Goal: Information Seeking & Learning: Find specific page/section

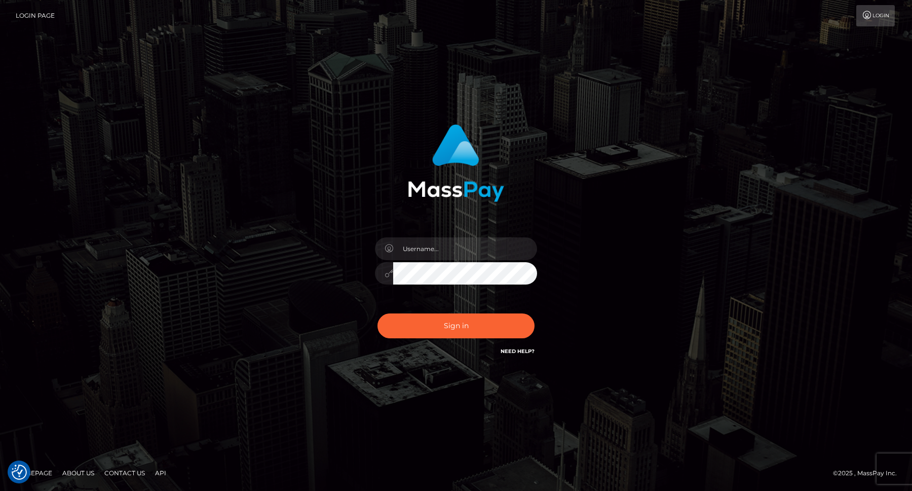
click at [452, 234] on div at bounding box center [455, 269] width 177 height 78
click at [452, 246] on input "text" at bounding box center [465, 248] width 144 height 23
type input "efrain.ievpro"
click at [378, 313] on button "Sign in" at bounding box center [456, 325] width 157 height 25
click at [469, 234] on div at bounding box center [455, 269] width 177 height 78
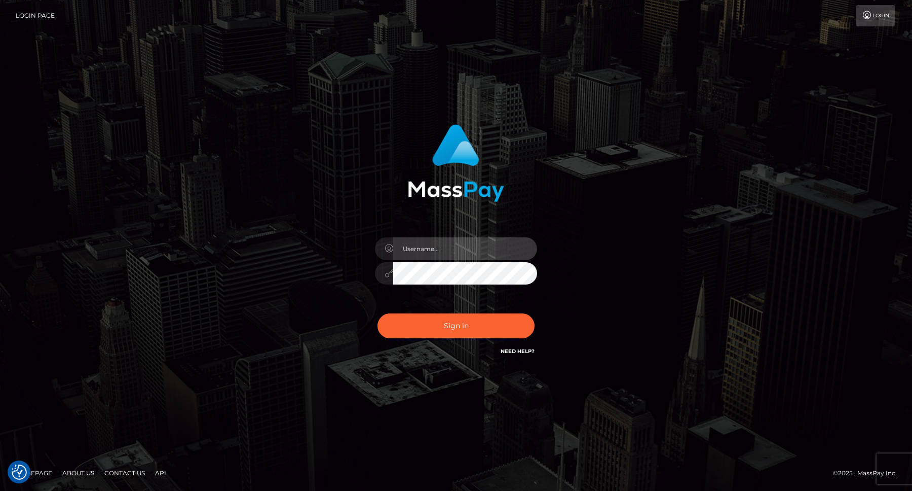
click at [468, 253] on input "text" at bounding box center [465, 248] width 144 height 23
type input "efrain.ievpro"
click at [378, 313] on button "Sign in" at bounding box center [456, 325] width 157 height 25
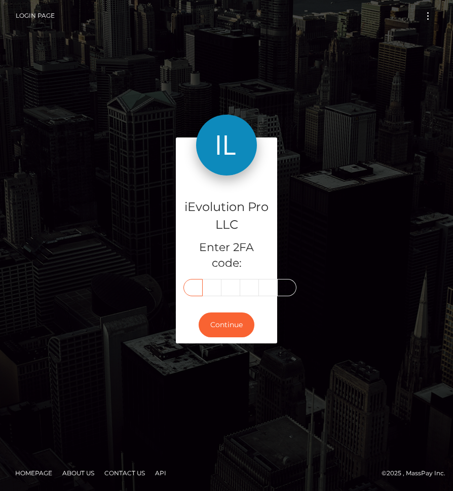
type input "6"
type input "8"
type input "4"
type input "3"
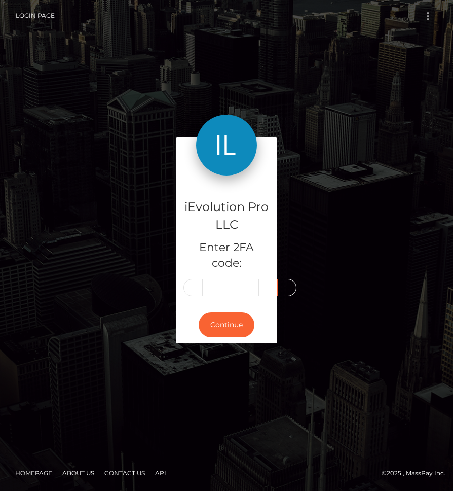
type input "1"
type input "9"
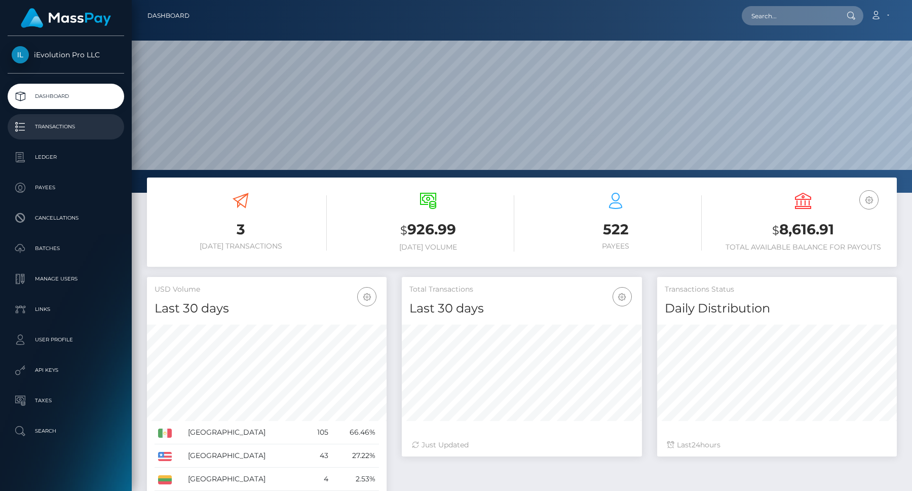
click at [81, 121] on p "Transactions" at bounding box center [66, 126] width 108 height 15
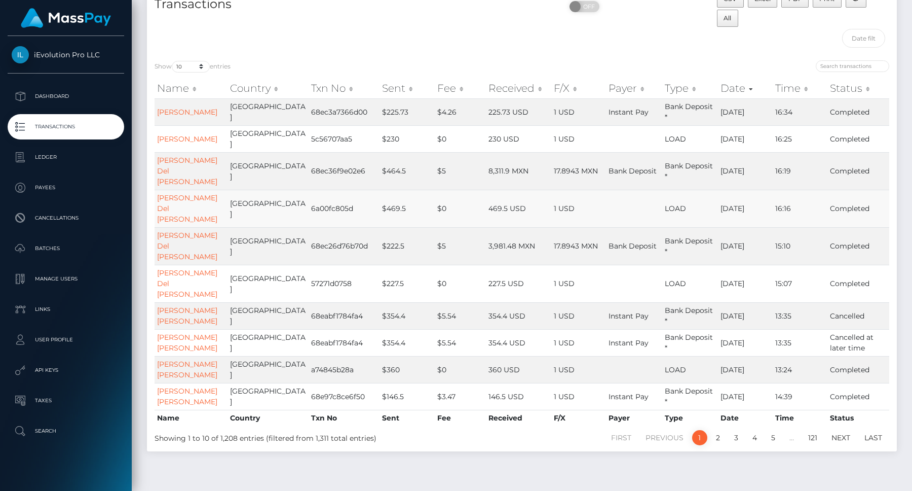
scroll to position [75, 0]
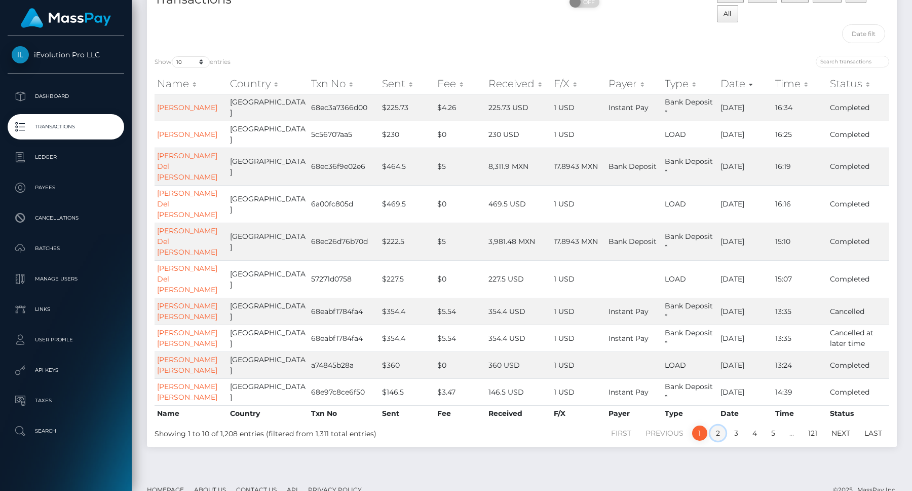
click at [721, 440] on link "2" at bounding box center [718, 432] width 15 height 15
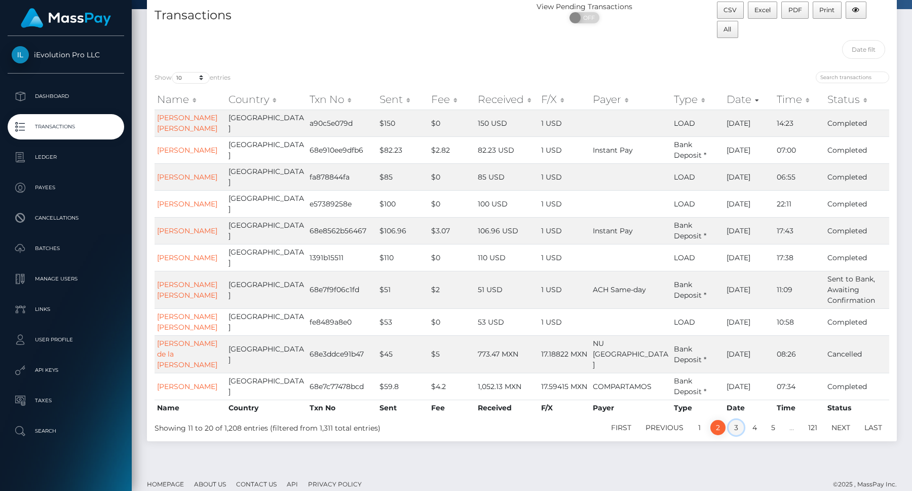
click at [734, 420] on link "3" at bounding box center [736, 427] width 15 height 15
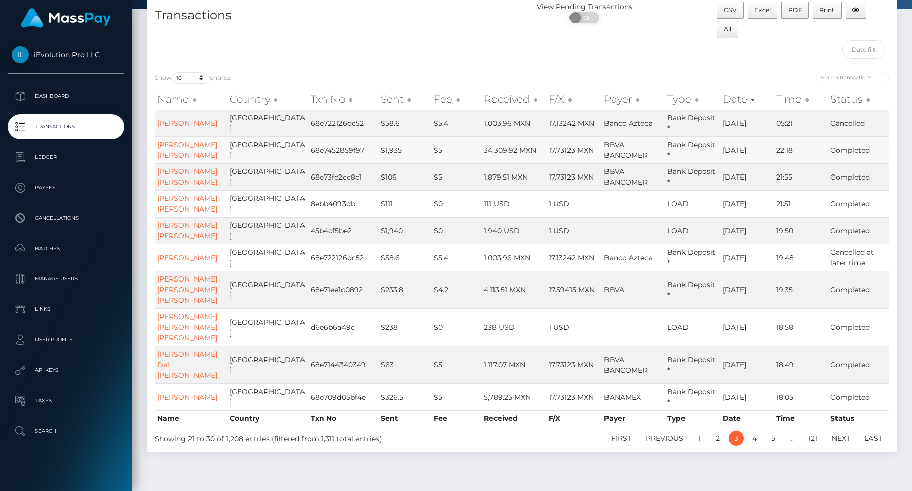
scroll to position [47, 0]
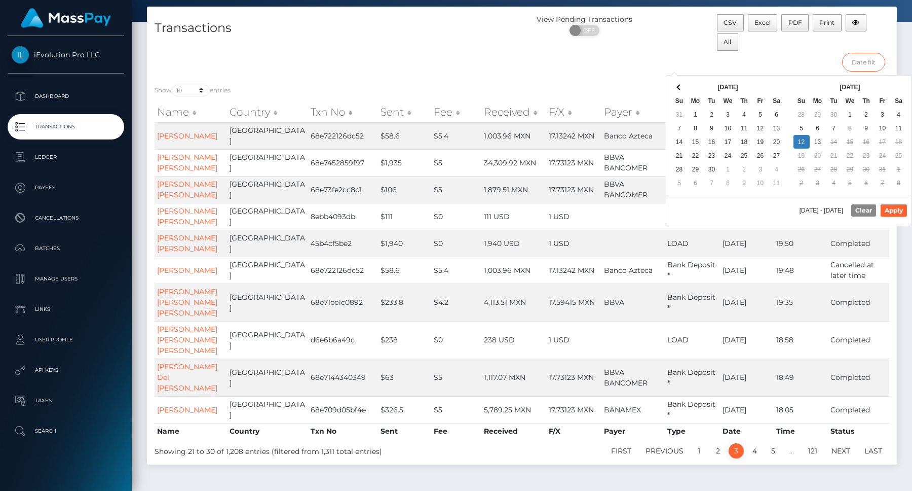
click at [870, 62] on input "text" at bounding box center [863, 62] width 43 height 19
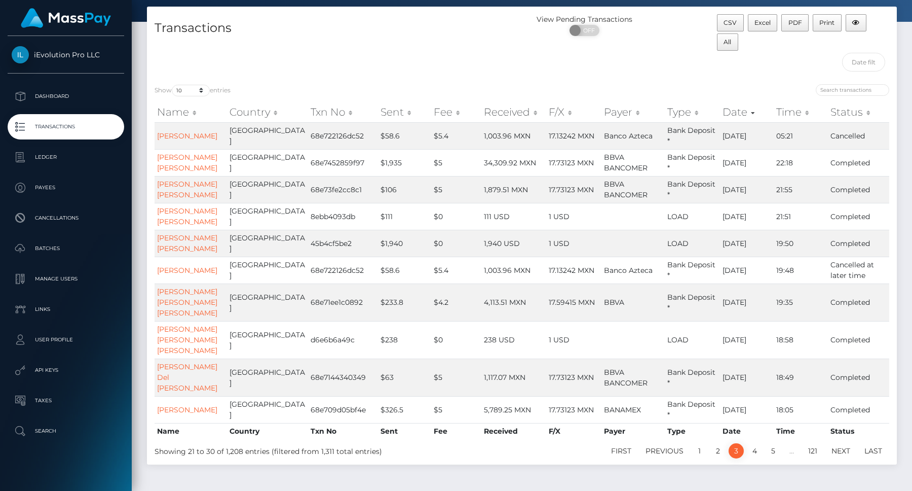
click at [841, 49] on div "CSV Excel PDF Print All" at bounding box center [803, 33] width 172 height 39
click at [854, 25] on icon "button" at bounding box center [856, 23] width 7 height 6
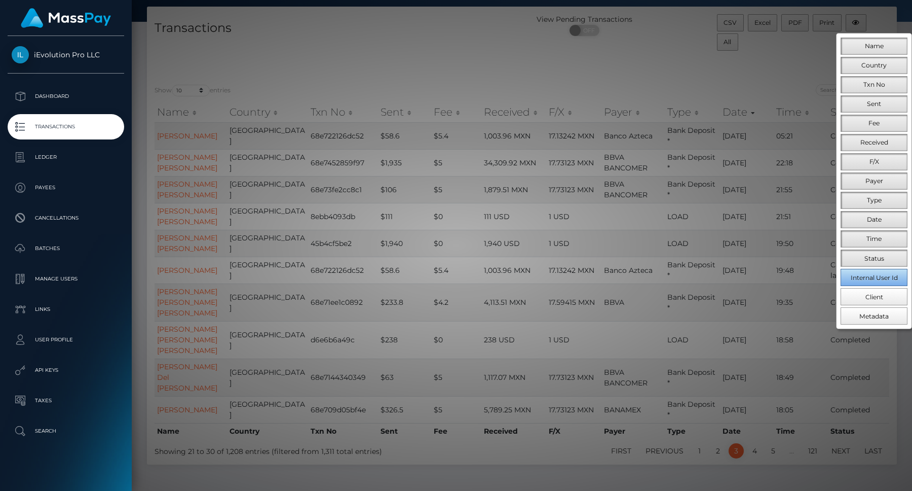
click at [882, 279] on span "Internal User Id" at bounding box center [874, 278] width 47 height 8
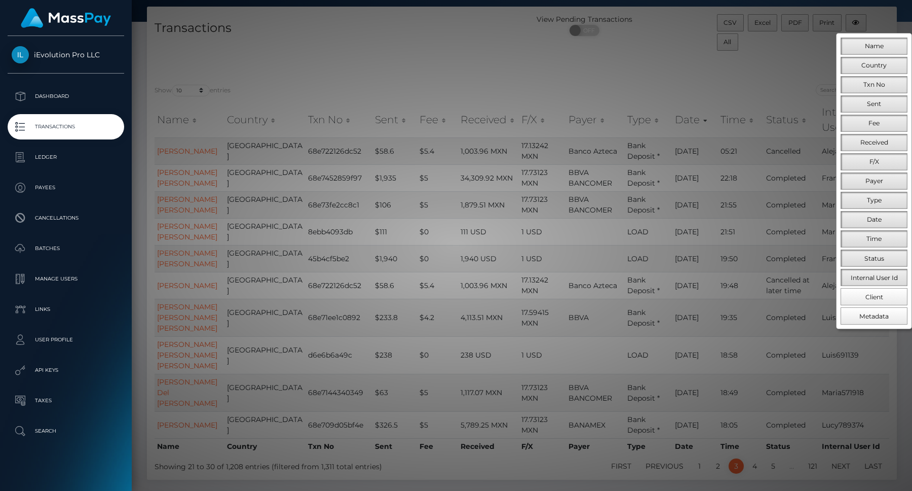
click at [776, 172] on div at bounding box center [456, 245] width 912 height 491
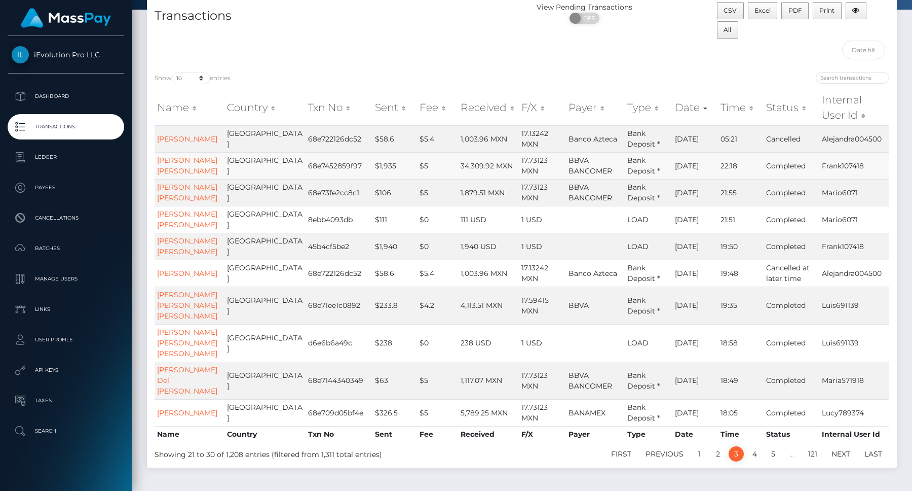
scroll to position [60, 0]
click at [859, 14] on button "button" at bounding box center [856, 9] width 21 height 17
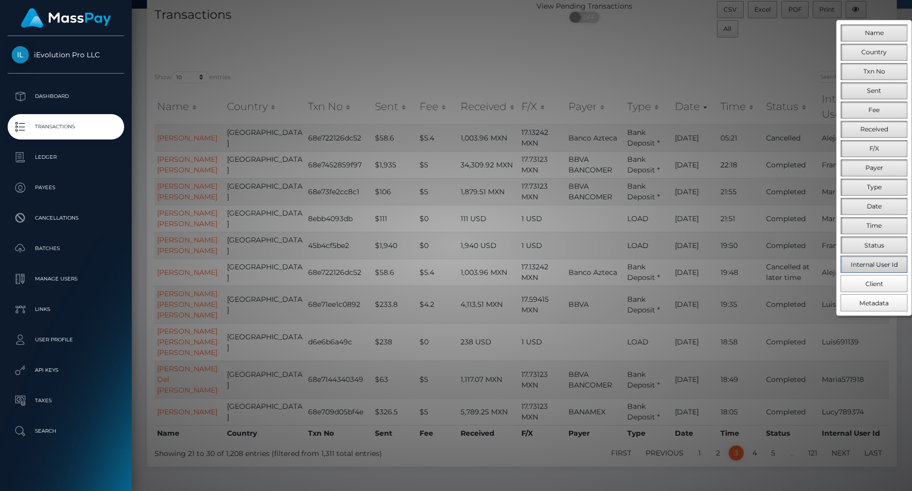
click at [885, 262] on span "Internal User Id" at bounding box center [874, 265] width 47 height 8
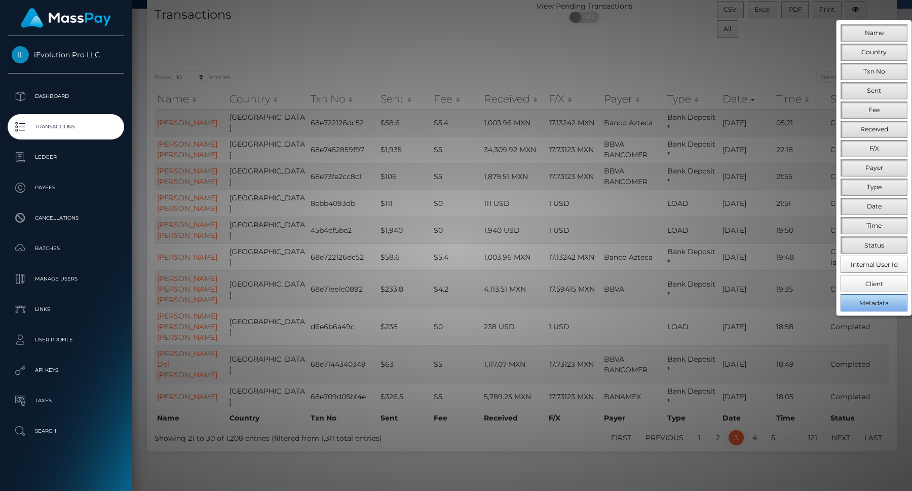
click at [887, 307] on button "Metadata" at bounding box center [874, 302] width 67 height 17
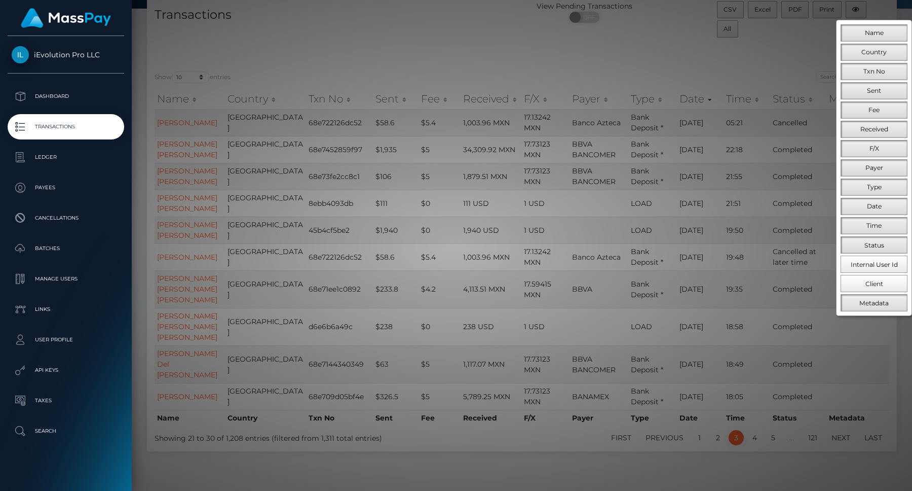
click at [782, 275] on div at bounding box center [456, 245] width 912 height 491
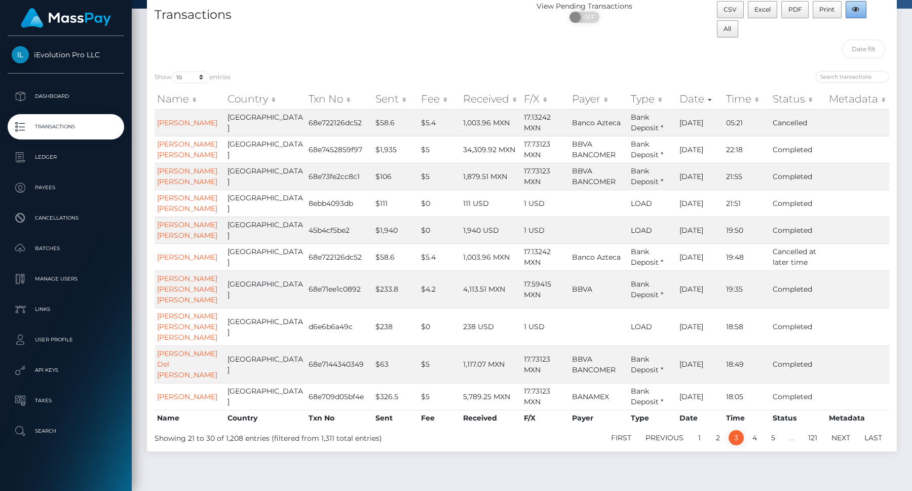
click at [860, 5] on button "button" at bounding box center [856, 9] width 21 height 17
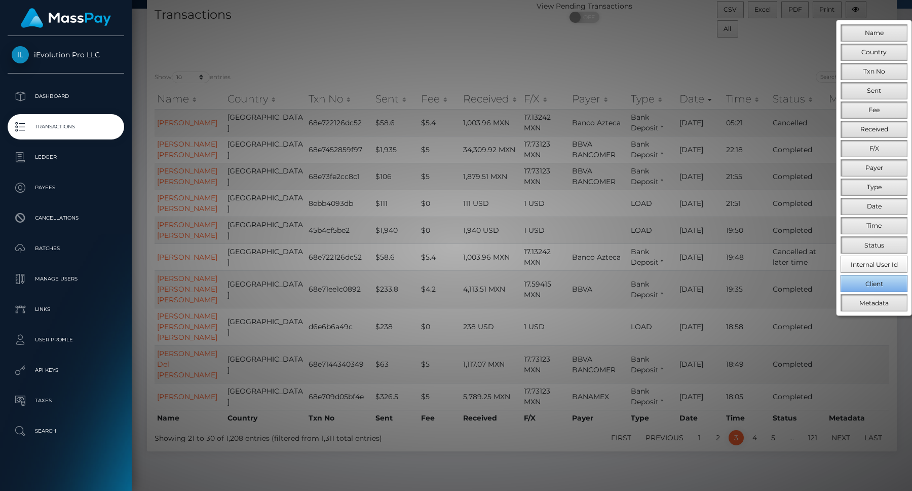
click at [884, 285] on button "Client" at bounding box center [874, 283] width 67 height 17
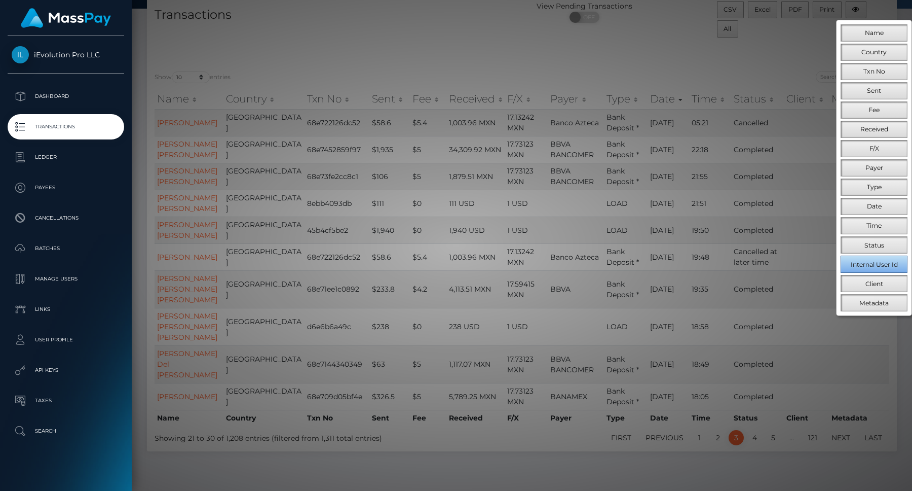
click at [877, 255] on button "Internal User Id" at bounding box center [874, 263] width 67 height 17
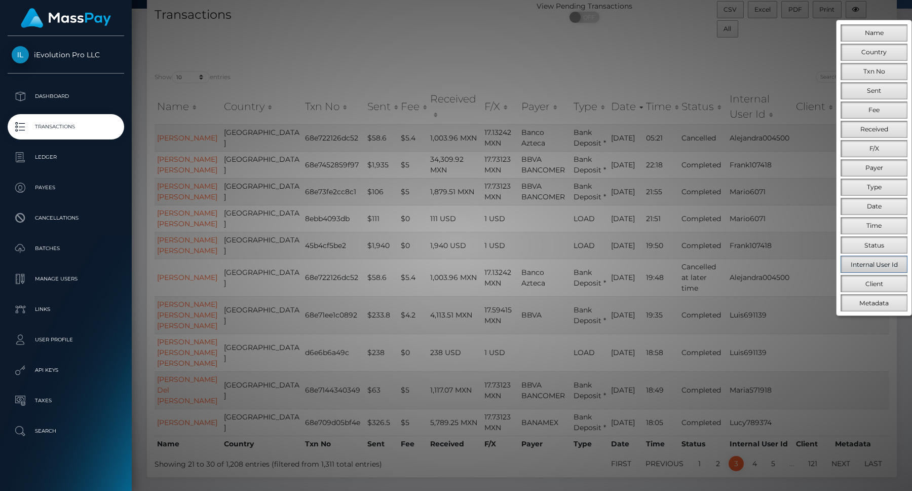
click at [877, 263] on span "Internal User Id" at bounding box center [874, 265] width 47 height 8
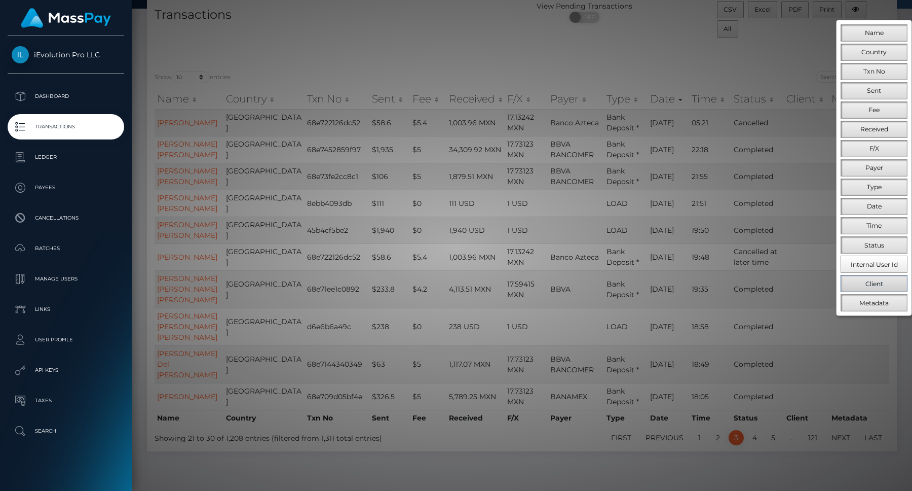
click at [877, 281] on span "Client" at bounding box center [875, 284] width 18 height 8
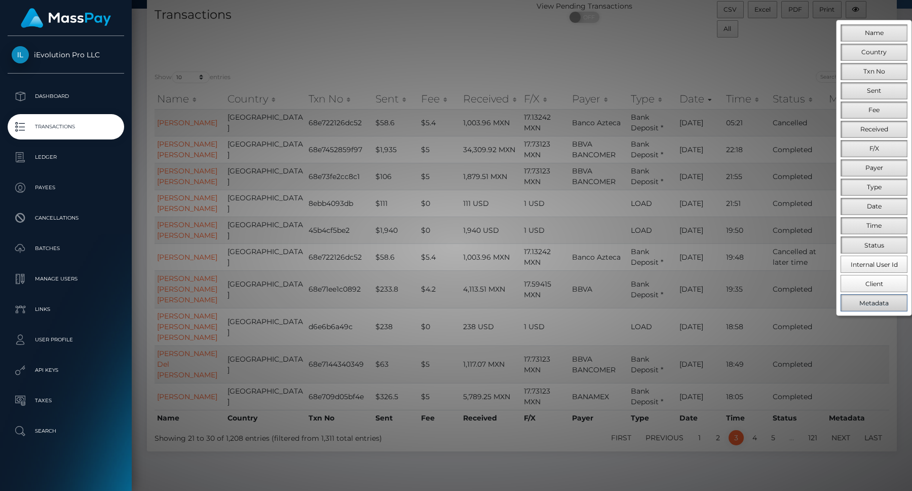
click at [877, 299] on span "Metadata" at bounding box center [874, 303] width 29 height 8
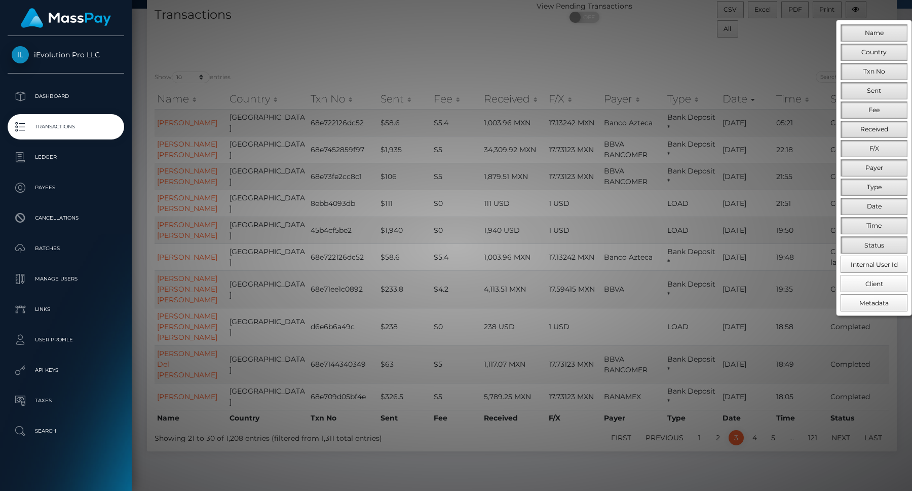
click at [816, 241] on div at bounding box center [456, 245] width 912 height 491
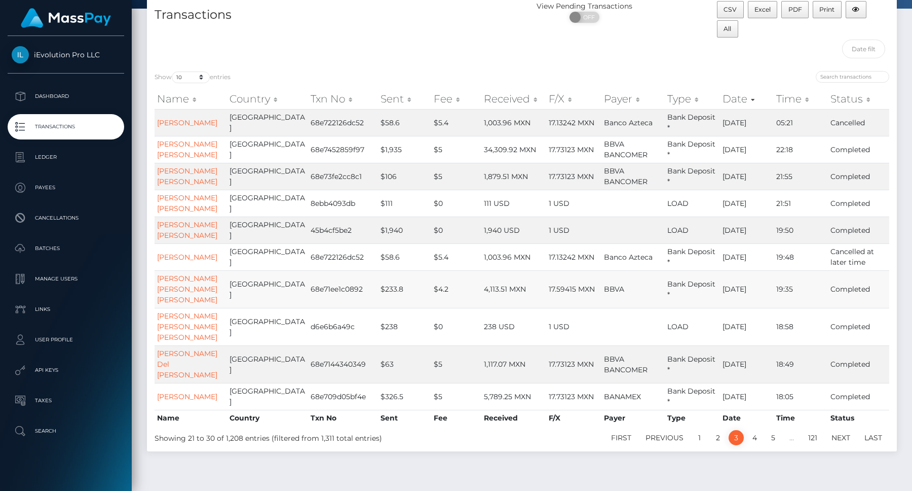
click at [308, 305] on td "68e71ee1c0892" at bounding box center [343, 289] width 70 height 38
click at [718, 440] on link "2" at bounding box center [718, 437] width 15 height 15
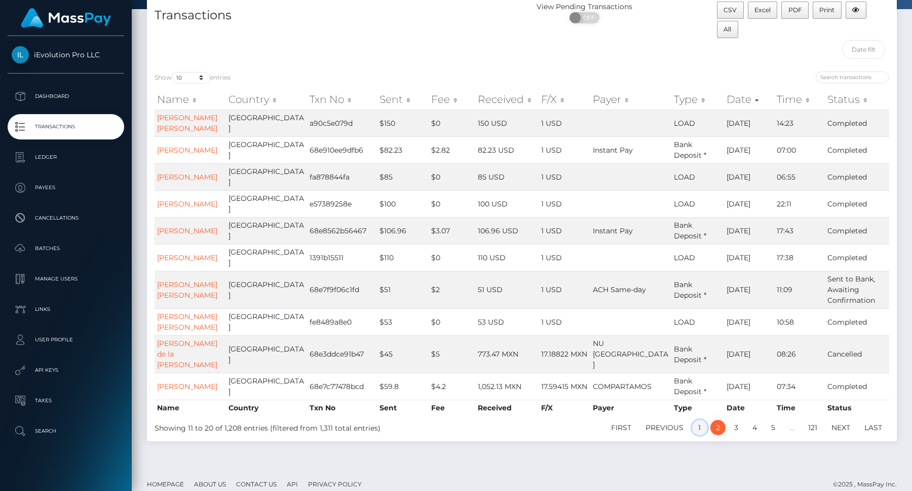
click at [700, 420] on link "1" at bounding box center [699, 427] width 15 height 15
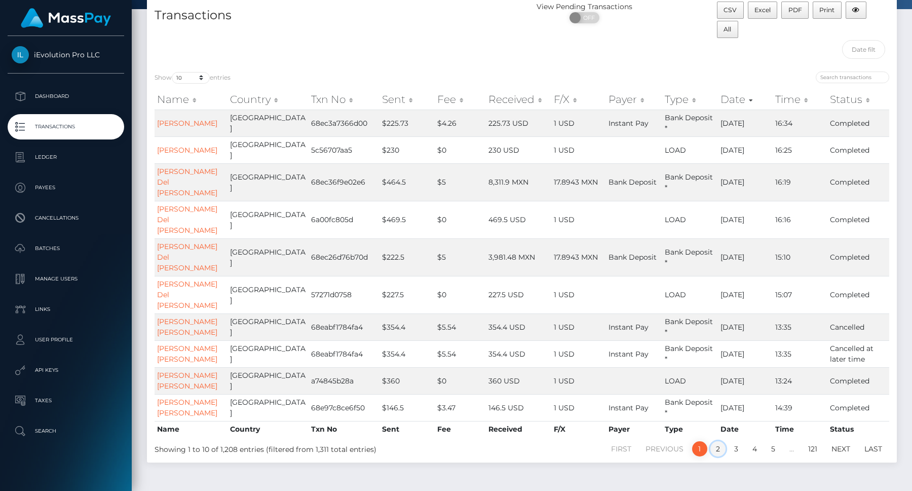
click at [716, 456] on link "2" at bounding box center [718, 448] width 15 height 15
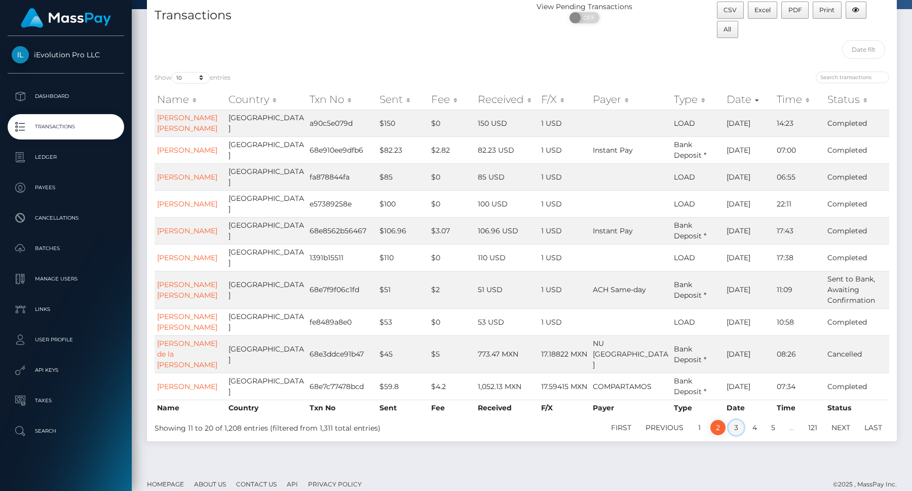
click at [734, 420] on link "3" at bounding box center [736, 427] width 15 height 15
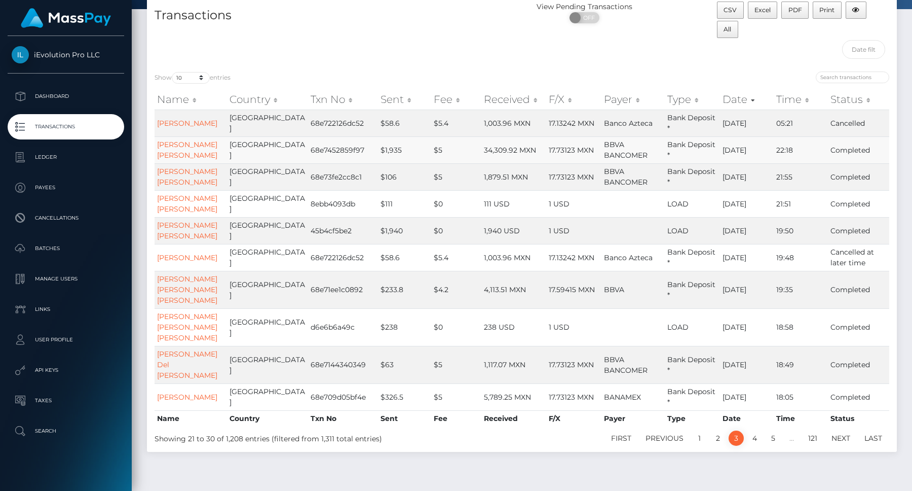
click at [378, 161] on td "$1,935" at bounding box center [404, 149] width 53 height 27
click at [378, 163] on td "$1,935" at bounding box center [404, 149] width 53 height 27
click at [182, 158] on link "Frank Josimar Romero Mora" at bounding box center [187, 150] width 60 height 20
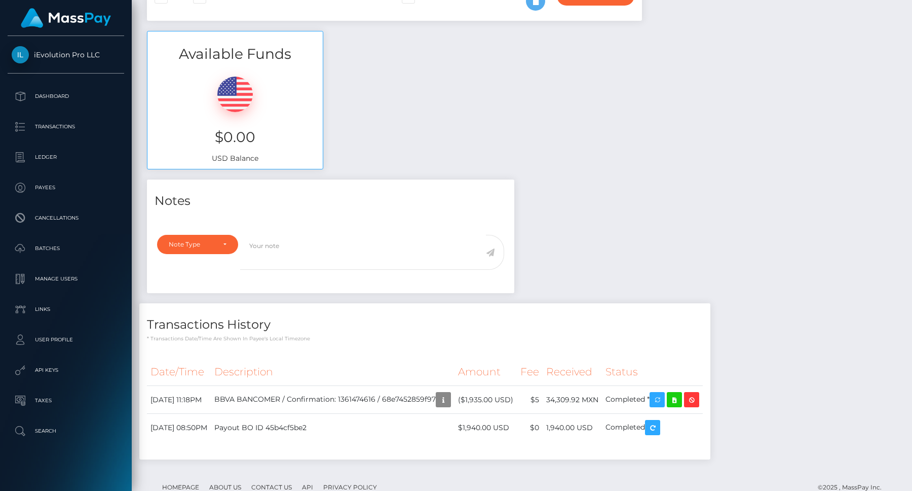
scroll to position [330, 0]
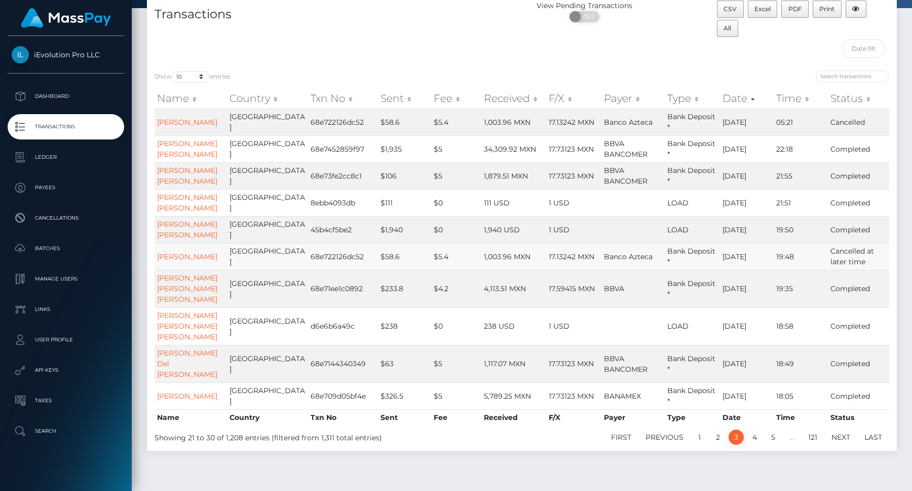
scroll to position [81, 0]
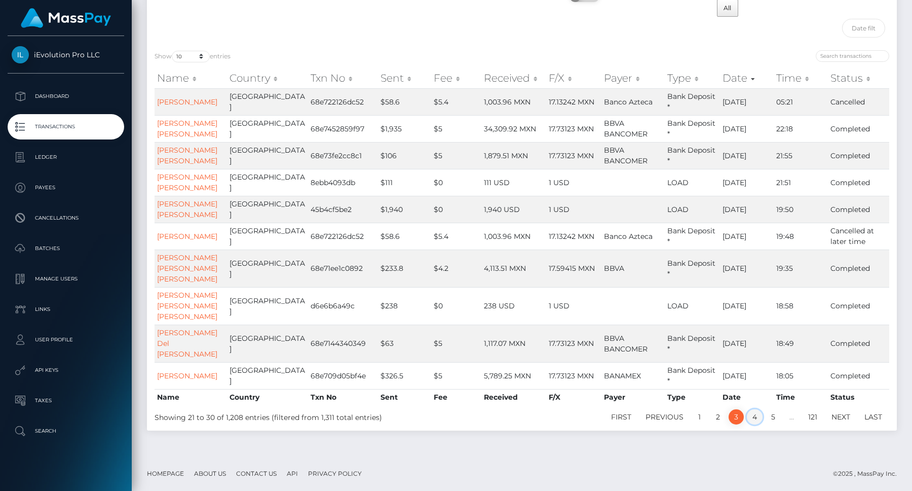
click at [756, 418] on link "4" at bounding box center [755, 416] width 16 height 15
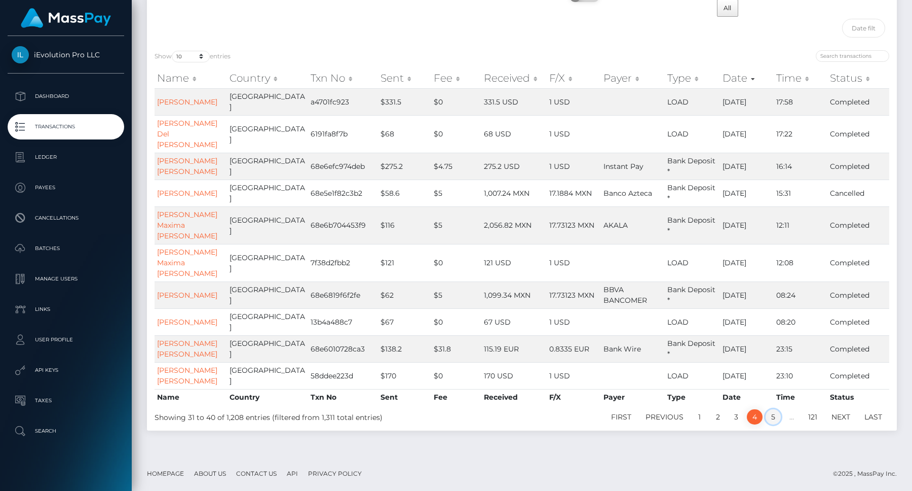
click at [770, 424] on link "5" at bounding box center [773, 416] width 15 height 15
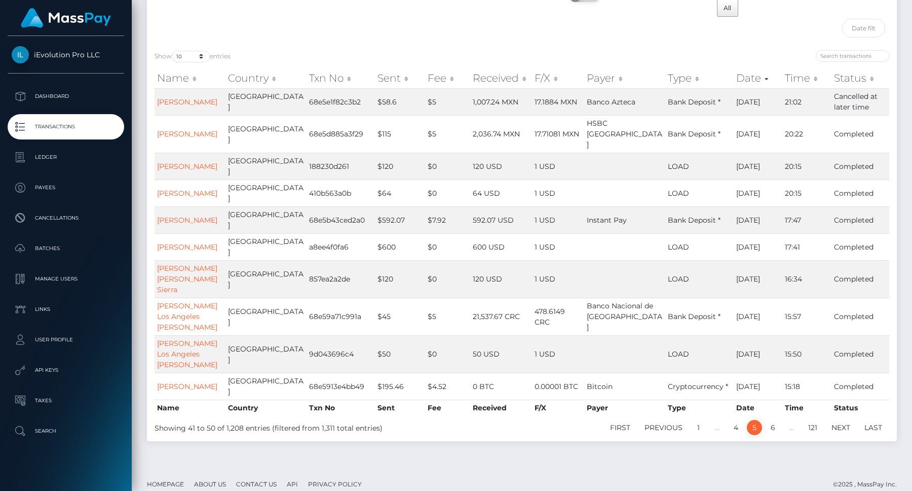
scroll to position [70, 0]
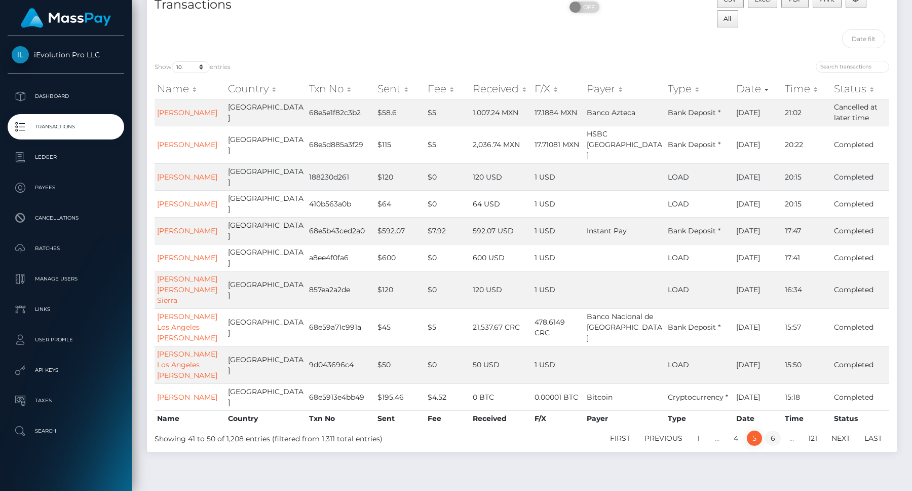
click at [771, 430] on link "6" at bounding box center [773, 437] width 16 height 15
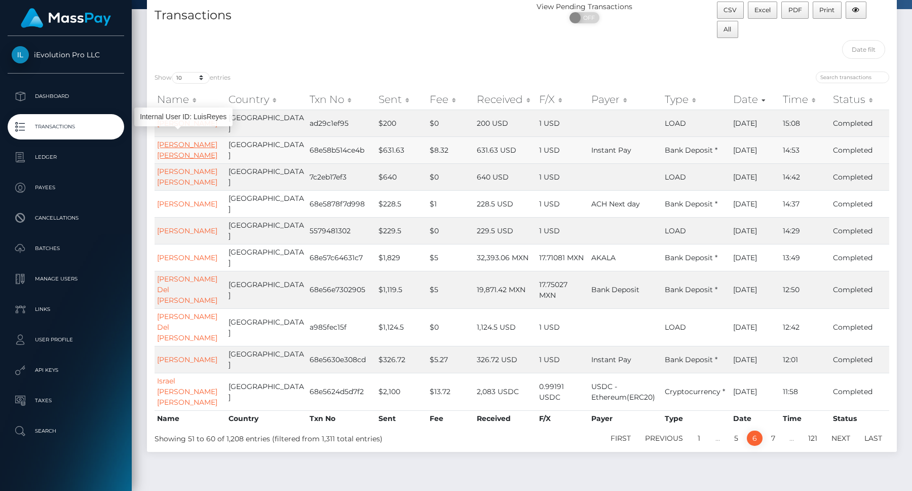
click at [174, 140] on link "[PERSON_NAME] [PERSON_NAME]" at bounding box center [187, 150] width 60 height 20
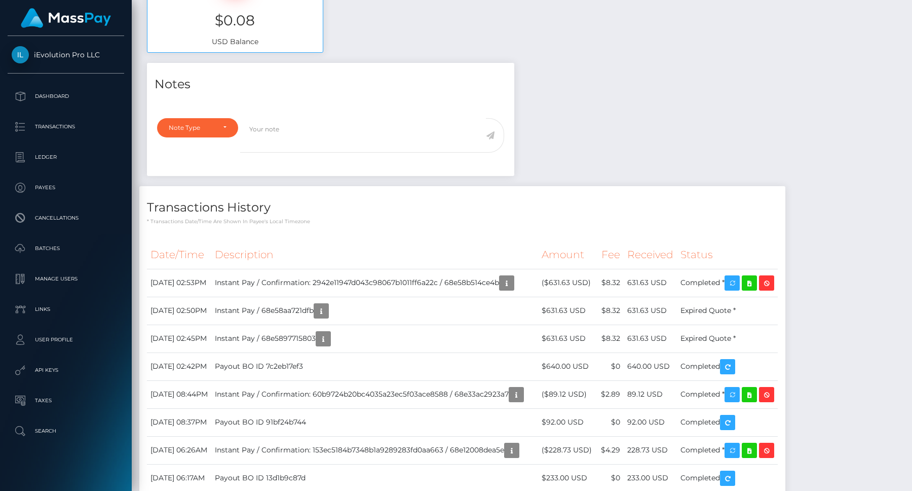
scroll to position [425, 0]
